Goal: Answer question/provide support: Share knowledge or assist other users

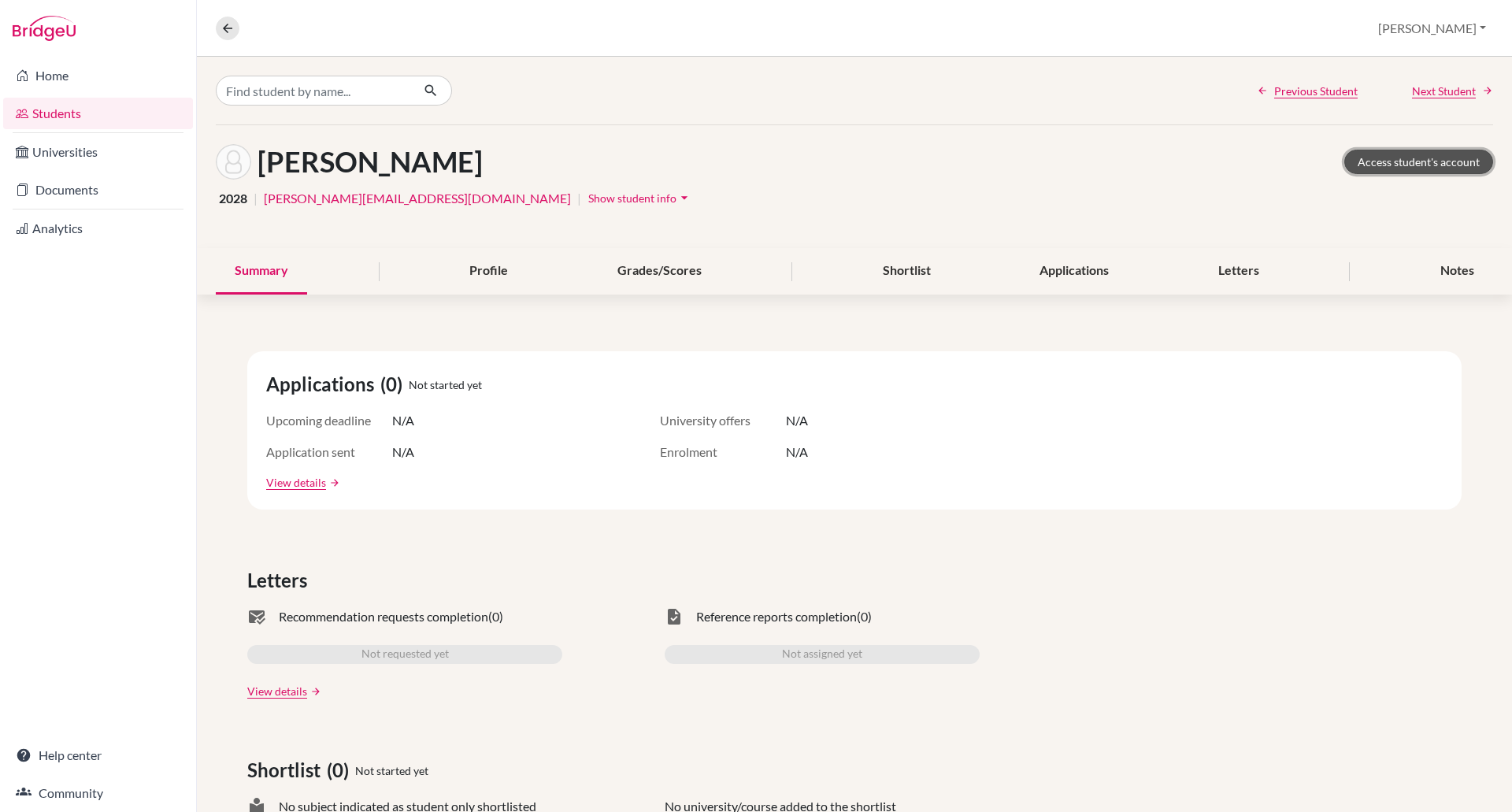
click at [1427, 155] on link "Access student's account" at bounding box center [1419, 162] width 149 height 24
click at [374, 89] on input "Find student by name..." at bounding box center [313, 90] width 196 height 30
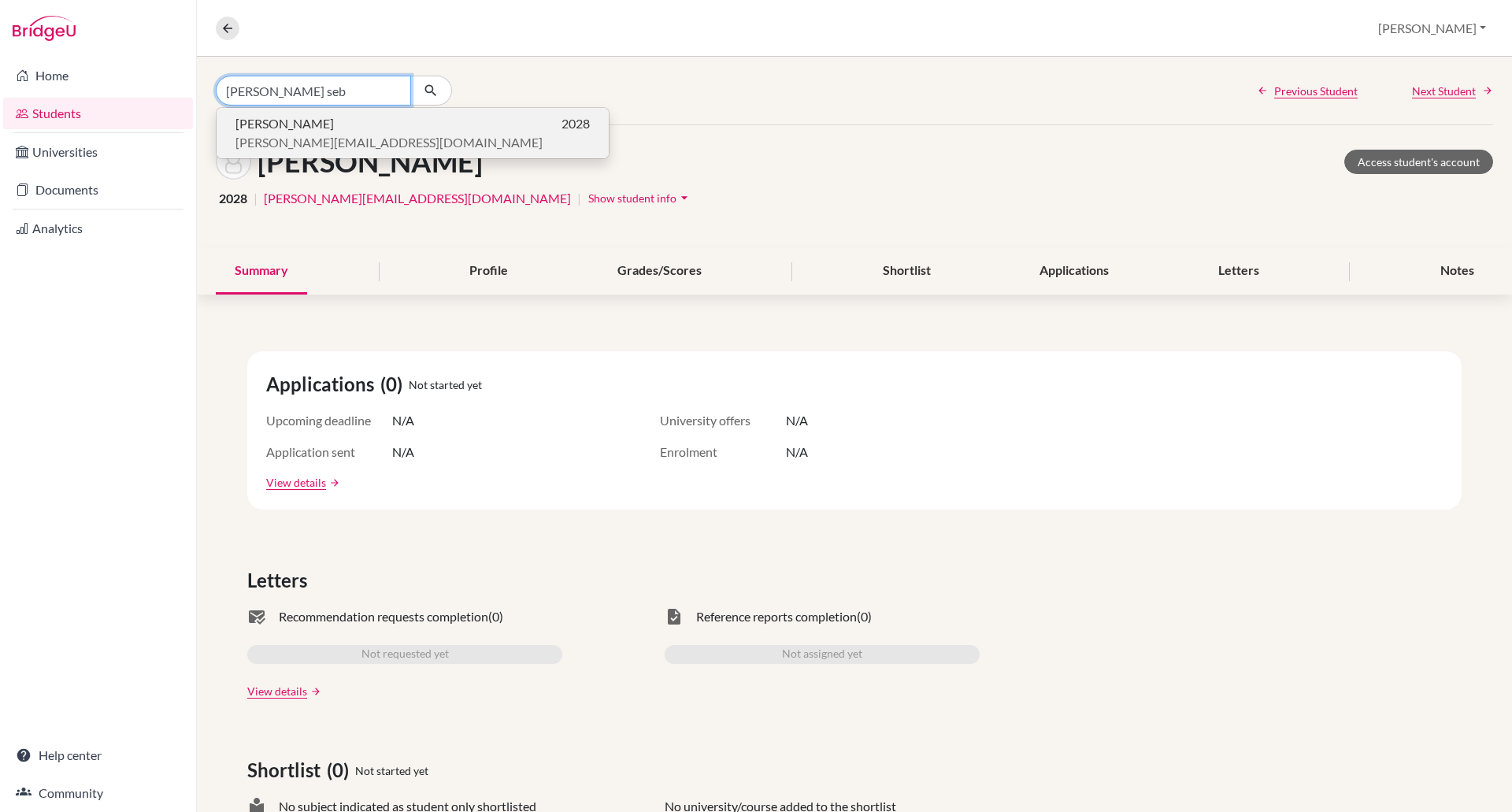
type input "[PERSON_NAME] seb"
click at [348, 122] on p "[PERSON_NAME] 2028" at bounding box center [413, 123] width 354 height 19
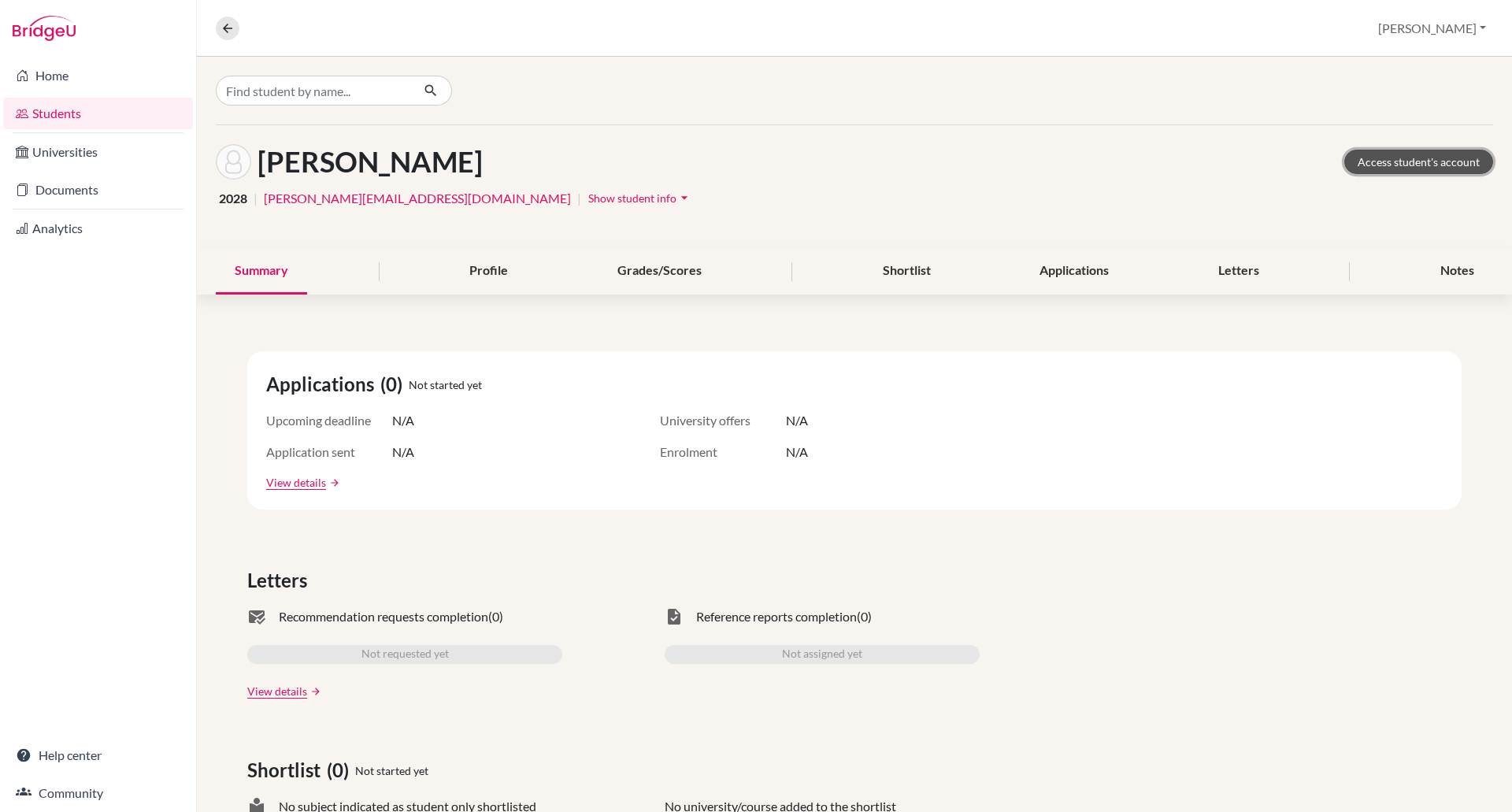
click at [1378, 159] on link "Access student's account" at bounding box center [1419, 162] width 149 height 24
